Goal: Information Seeking & Learning: Learn about a topic

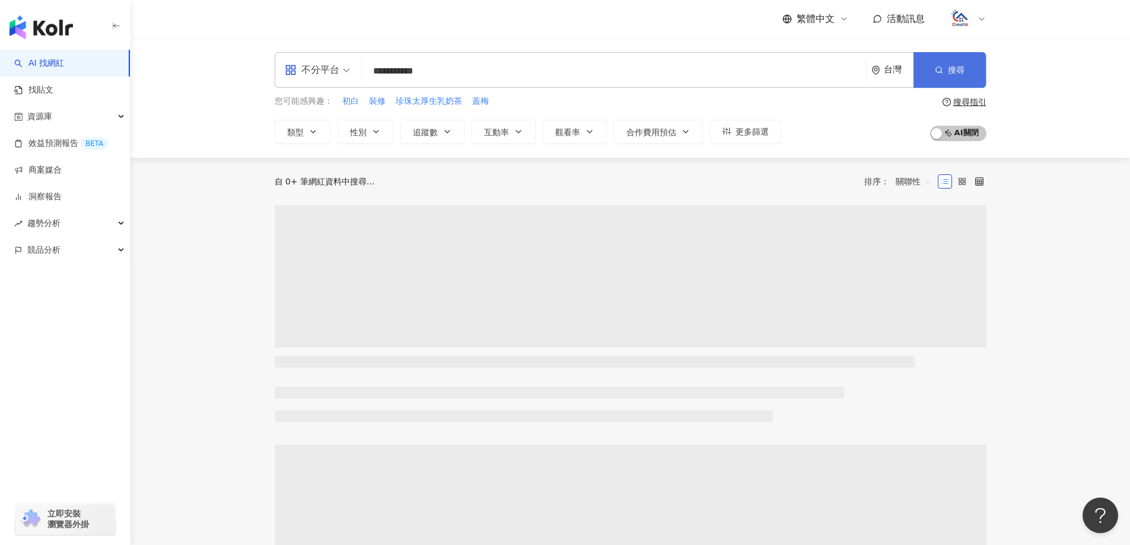
type input "**********"
click at [961, 68] on span "搜尋" at bounding box center [956, 69] width 17 height 9
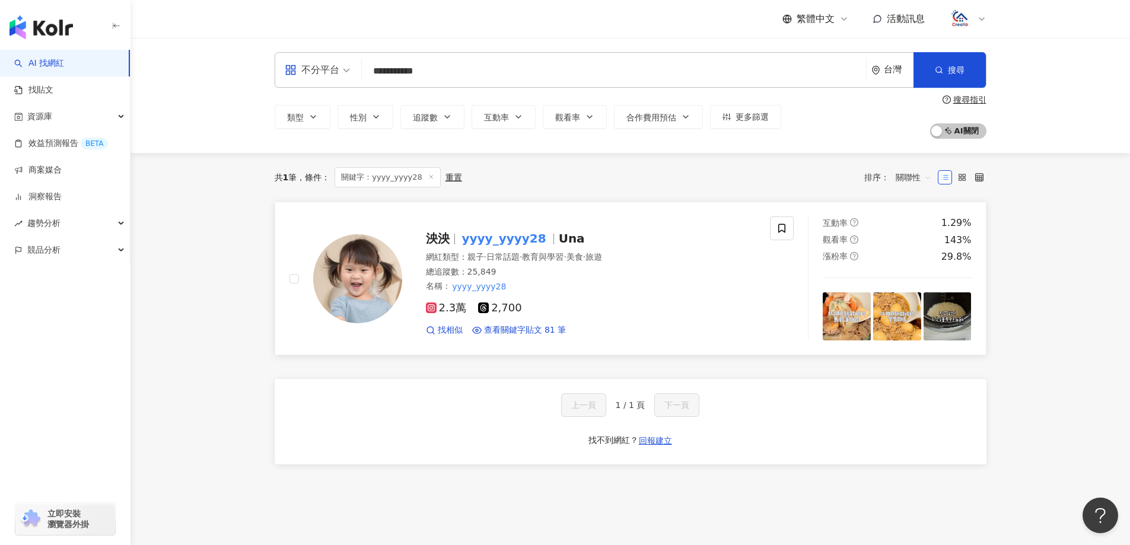
click at [553, 241] on div at bounding box center [553, 239] width 1 height 11
